Goal: Find specific page/section: Find specific page/section

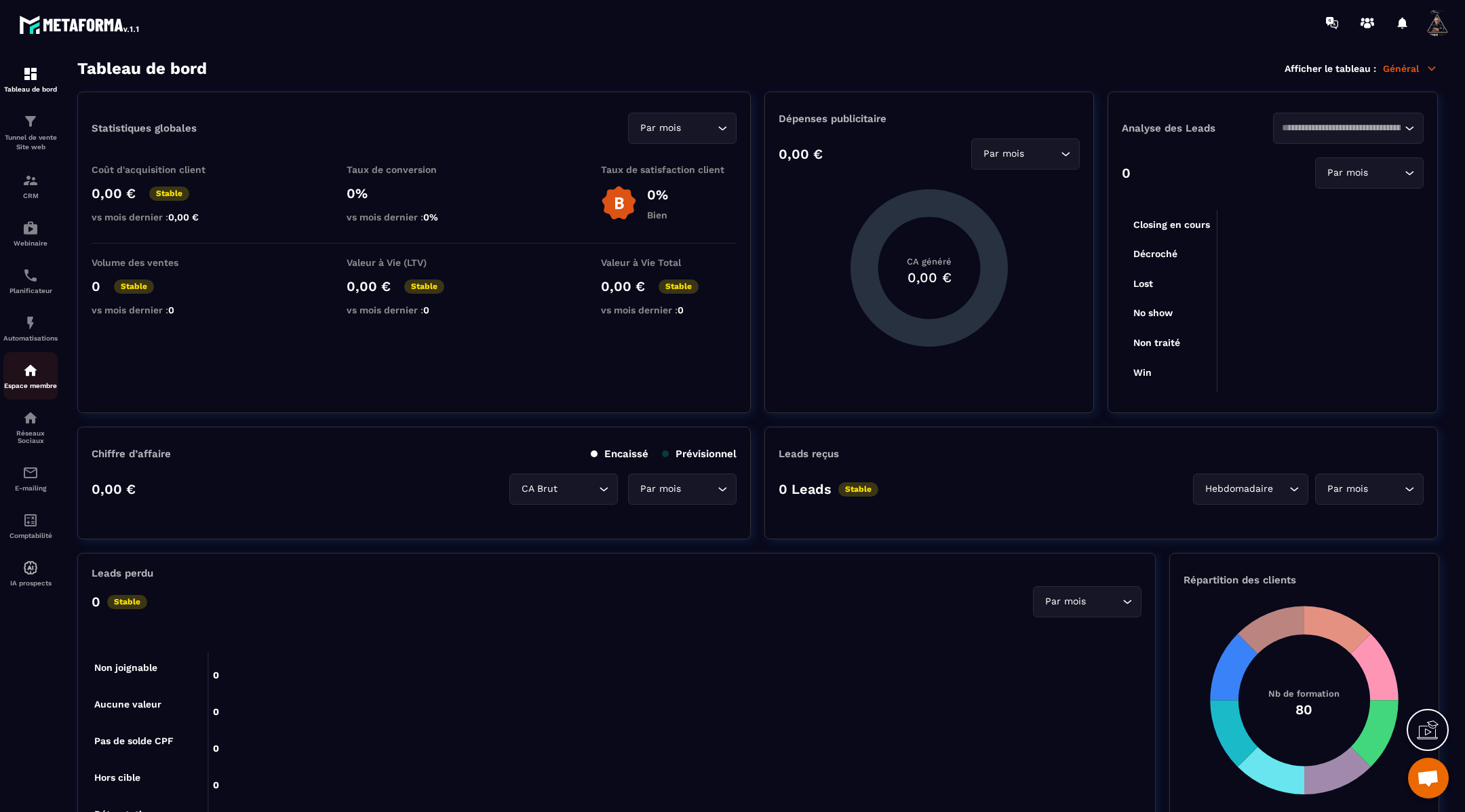
click at [32, 378] on img at bounding box center [31, 370] width 17 height 17
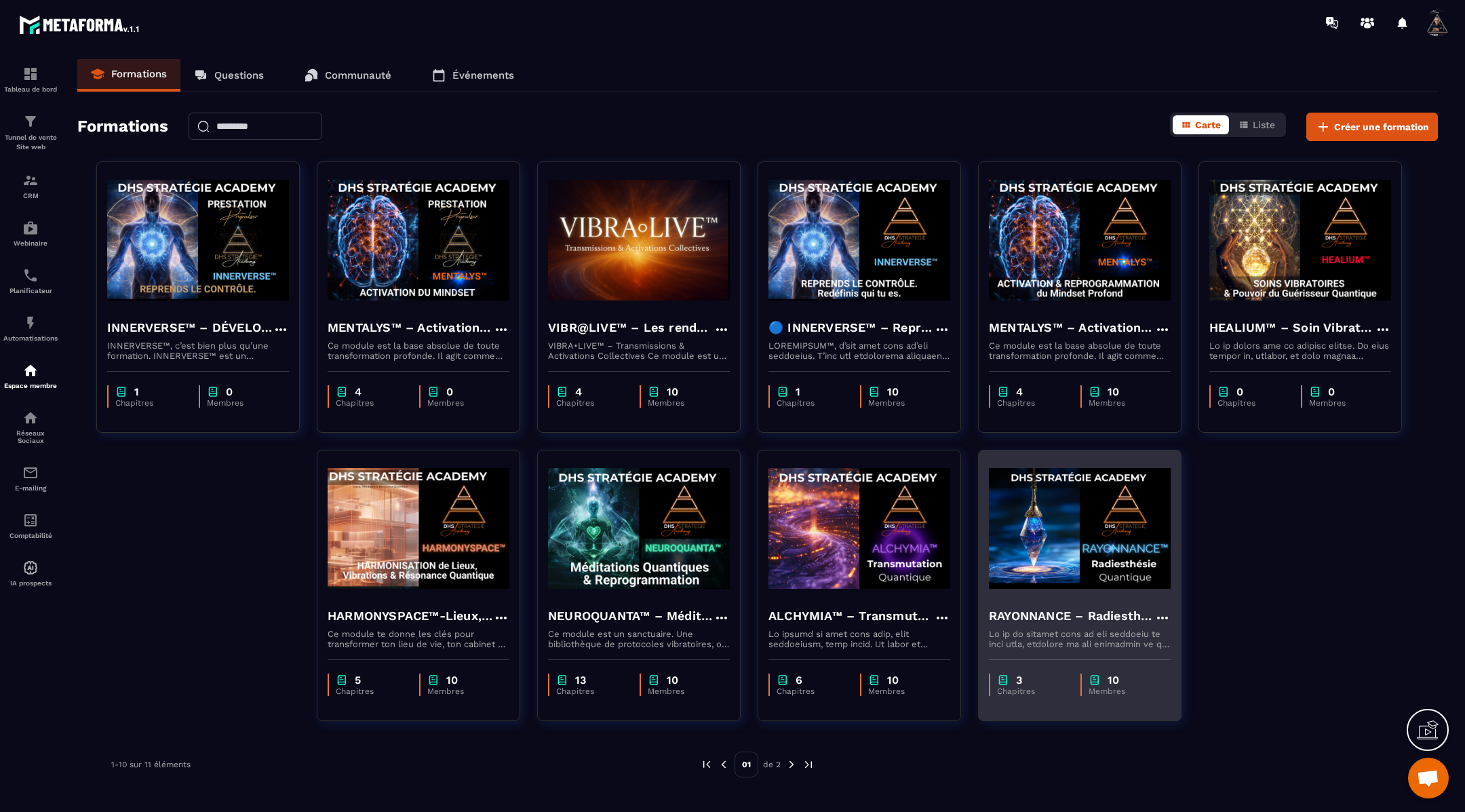
click at [1048, 543] on img at bounding box center [1079, 528] width 182 height 136
